Goal: Information Seeking & Learning: Learn about a topic

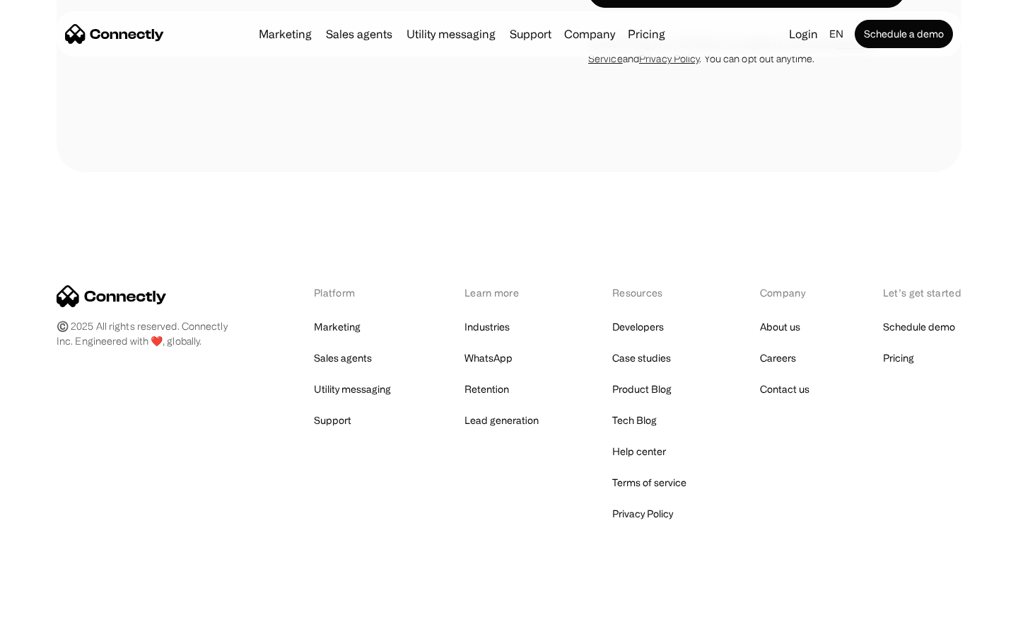
scroll to position [5550, 0]
